Goal: Information Seeking & Learning: Learn about a topic

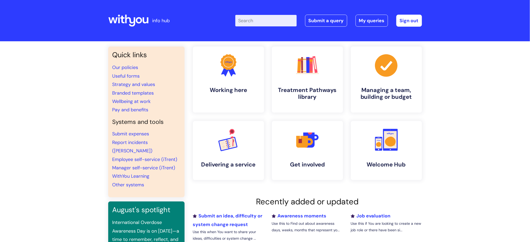
click at [253, 20] on input "Enter your search term here..." at bounding box center [265, 20] width 61 height 11
type input "overtime"
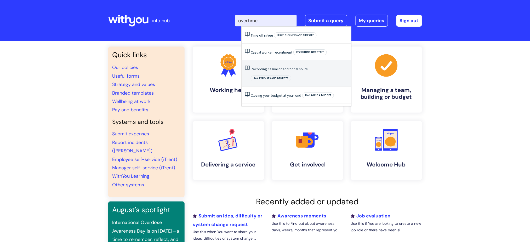
click at [265, 74] on li "Recording casual or additional hours Pay, expenses and benefits" at bounding box center [295, 73] width 109 height 26
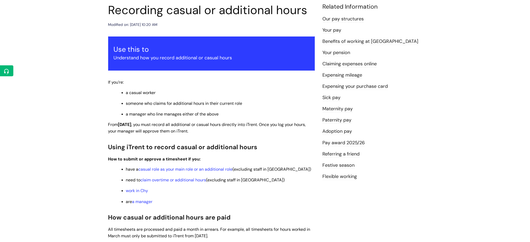
scroll to position [105, 0]
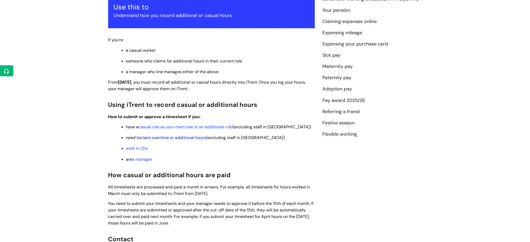
click at [193, 140] on link "claim overtime or additional hours" at bounding box center [174, 137] width 66 height 5
click at [193, 138] on link "claim overtime or additional hours" at bounding box center [174, 137] width 66 height 5
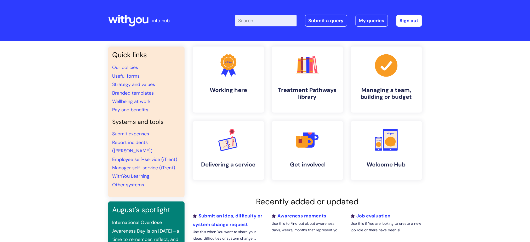
click at [260, 22] on input "Enter your search term here..." at bounding box center [265, 20] width 61 height 11
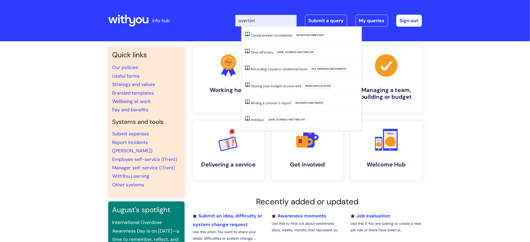
type input "overtime"
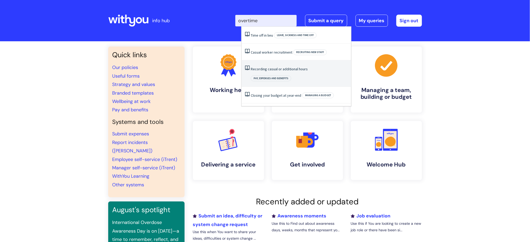
click at [266, 69] on link "Recording casual or additional hours" at bounding box center [279, 69] width 57 height 5
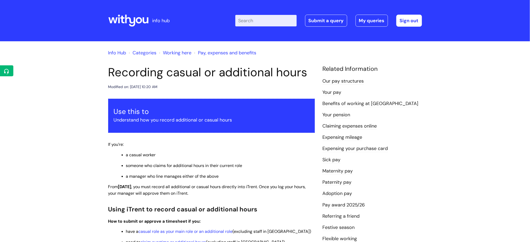
click at [265, 17] on input "Enter your search term here..." at bounding box center [265, 20] width 61 height 11
type input "casual"
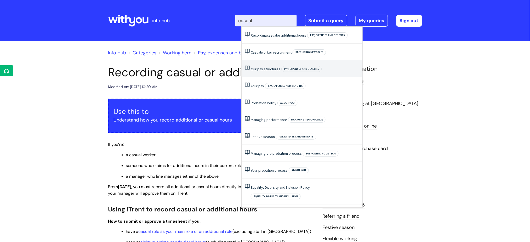
click at [272, 72] on li "Our pay structures Pay, expenses and benefits" at bounding box center [301, 68] width 121 height 17
